Goal: Find specific page/section: Find specific page/section

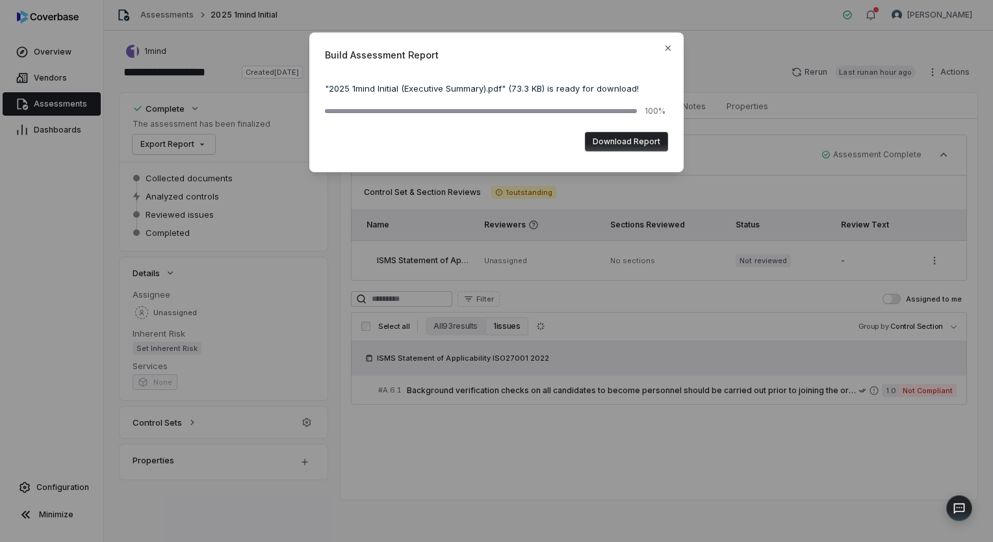
click at [629, 144] on button "Download Report" at bounding box center [626, 141] width 83 height 19
click at [668, 43] on icon "button" at bounding box center [668, 48] width 10 height 10
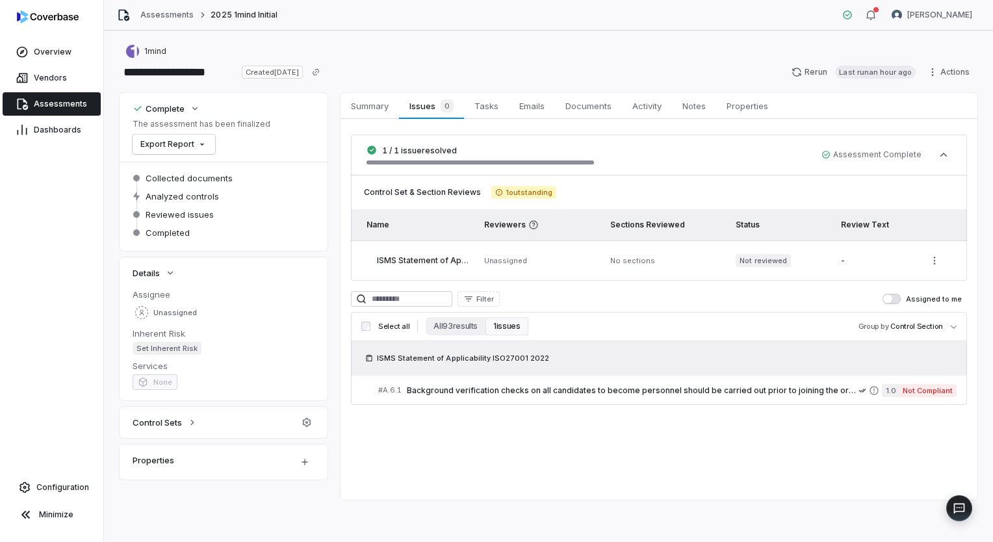
click at [54, 109] on link "Assessments" at bounding box center [52, 103] width 98 height 23
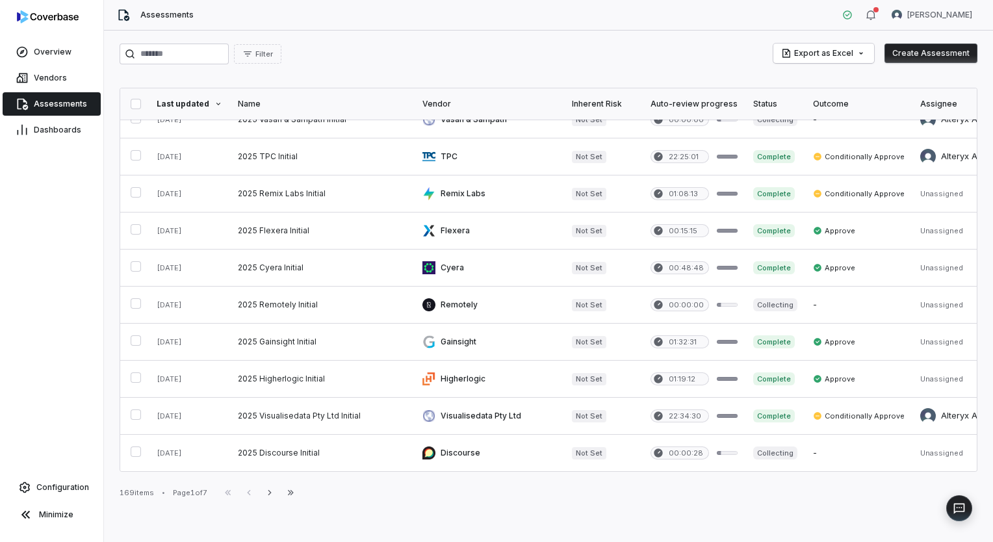
scroll to position [576, 0]
click at [203, 33] on div "Filter Export as Excel Create Assessment Last updated Name Vendor Inherent Risk…" at bounding box center [548, 286] width 889 height 511
click at [211, 45] on input "search" at bounding box center [174, 54] width 109 height 21
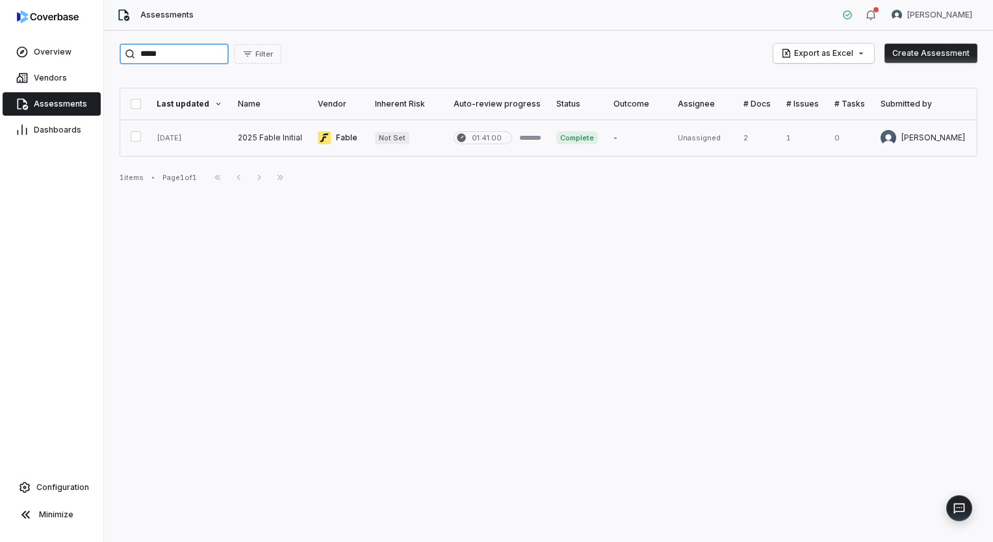
type input "*****"
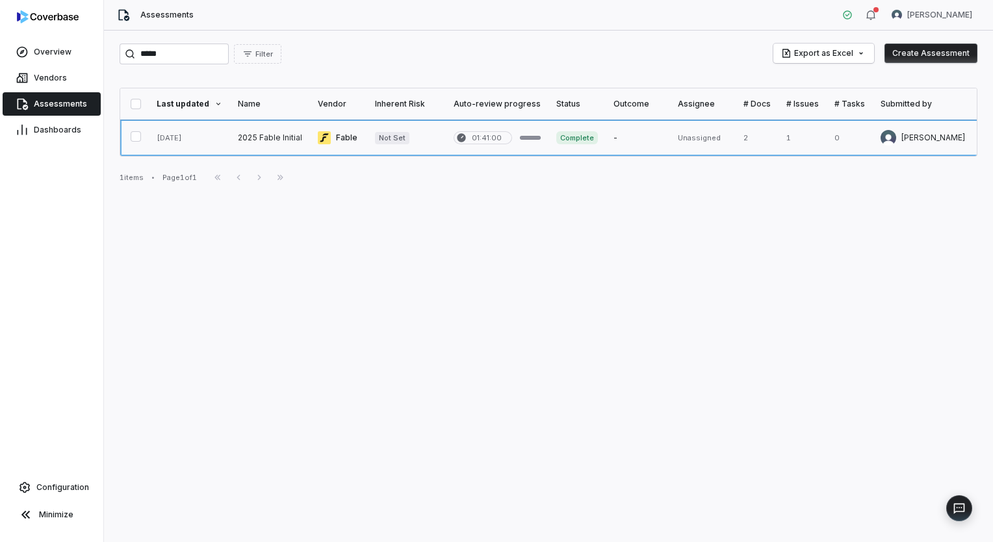
click at [261, 136] on link at bounding box center [270, 138] width 80 height 36
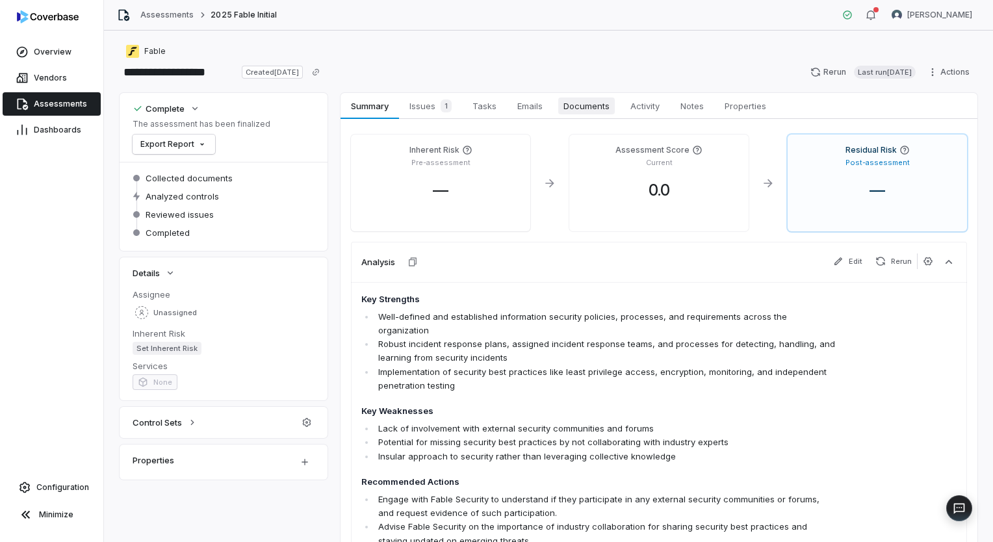
click at [567, 102] on span "Documents" at bounding box center [586, 105] width 57 height 17
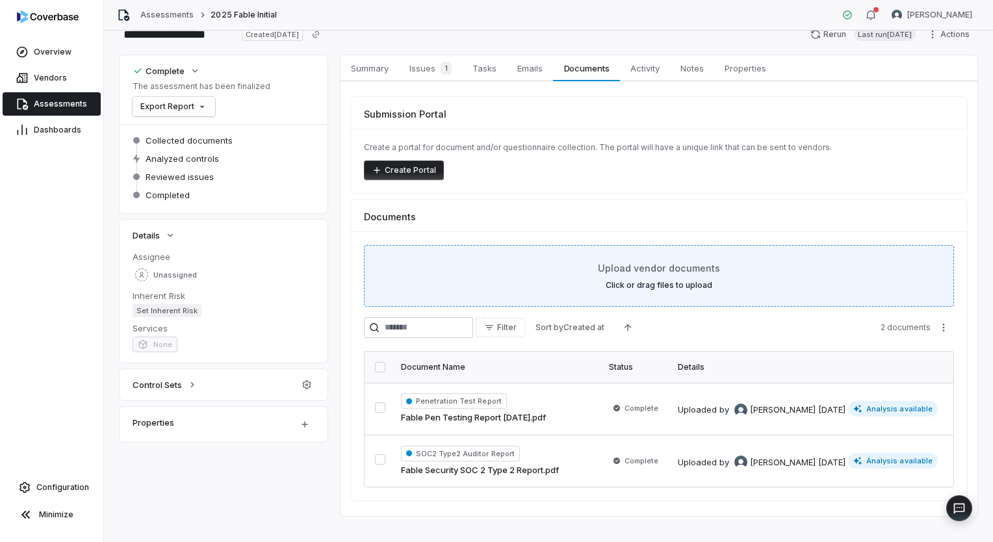
scroll to position [58, 0]
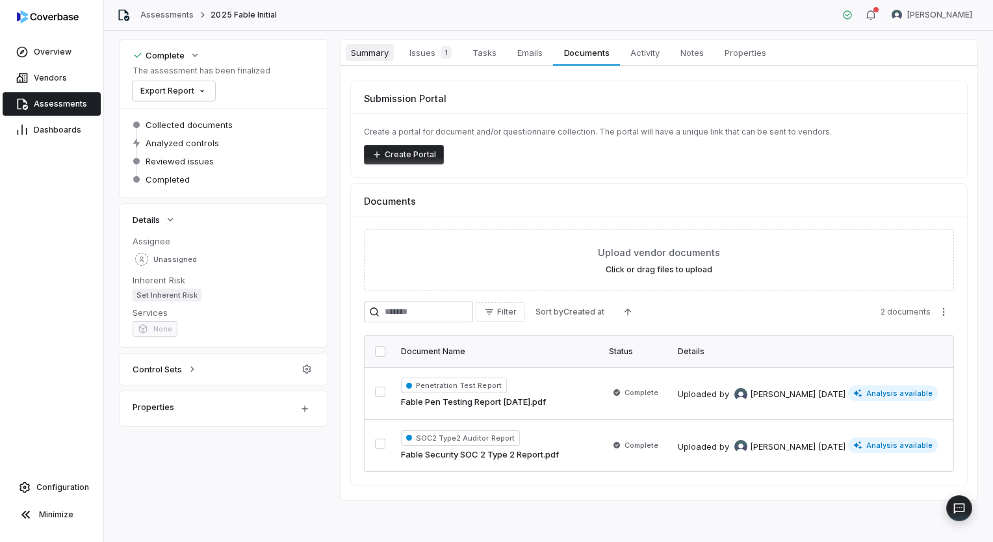
click at [376, 51] on span "Summary" at bounding box center [370, 52] width 48 height 17
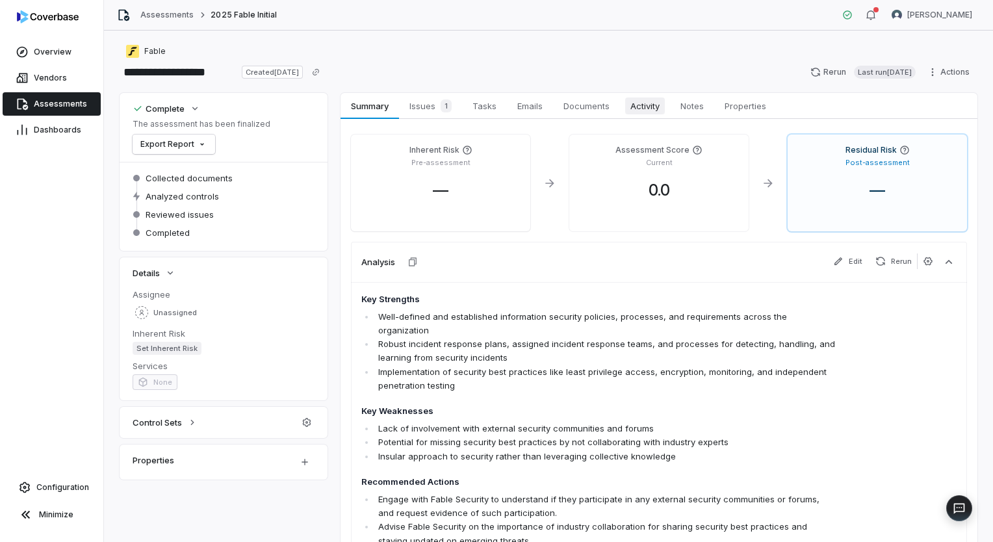
click at [654, 103] on span "Activity" at bounding box center [645, 105] width 40 height 17
